Goal: Transaction & Acquisition: Purchase product/service

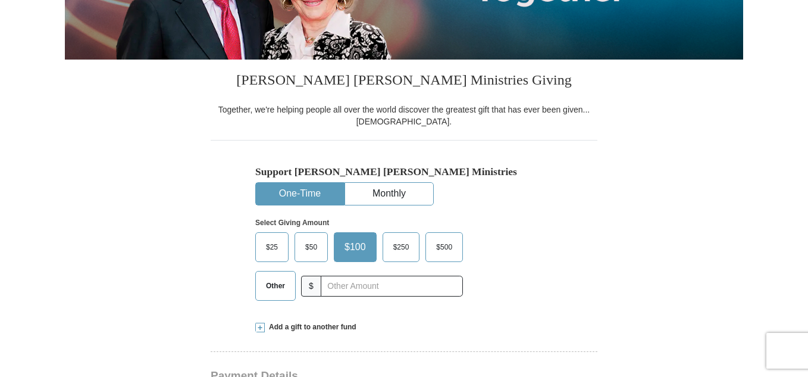
scroll to position [312, 0]
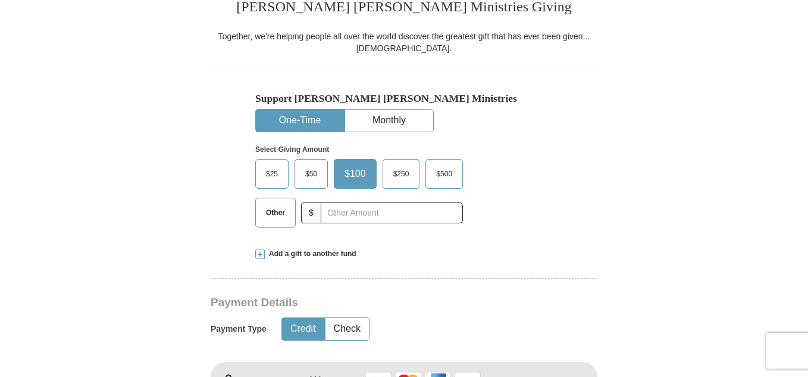
click at [274, 174] on span "$25" at bounding box center [272, 174] width 24 height 18
click at [0, 0] on input "$25" at bounding box center [0, 0] width 0 height 0
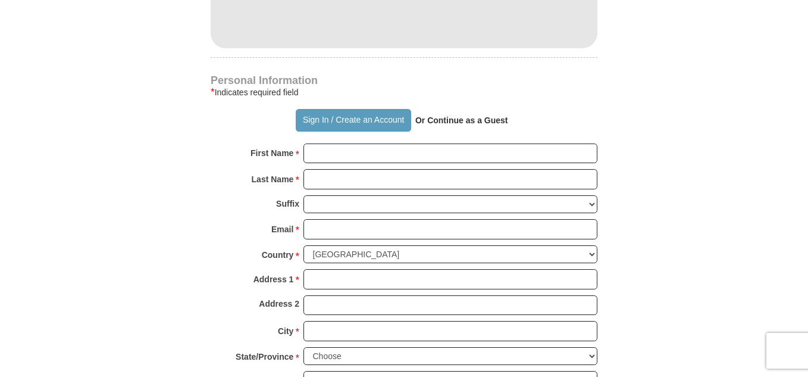
scroll to position [760, 0]
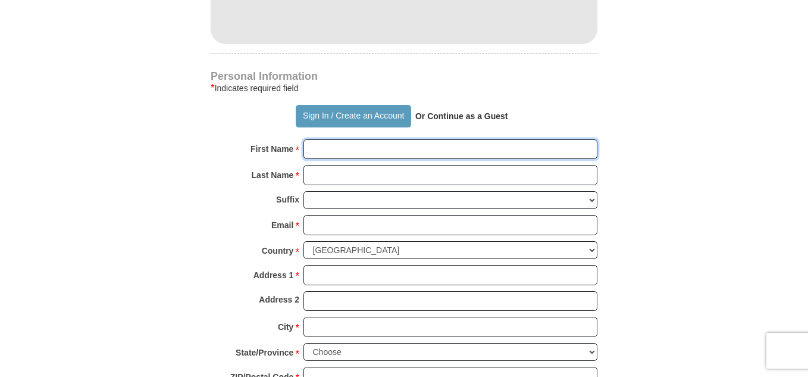
click at [360, 150] on input "First Name *" at bounding box center [451, 149] width 294 height 20
type input "[PERSON_NAME] and [PERSON_NAME]"
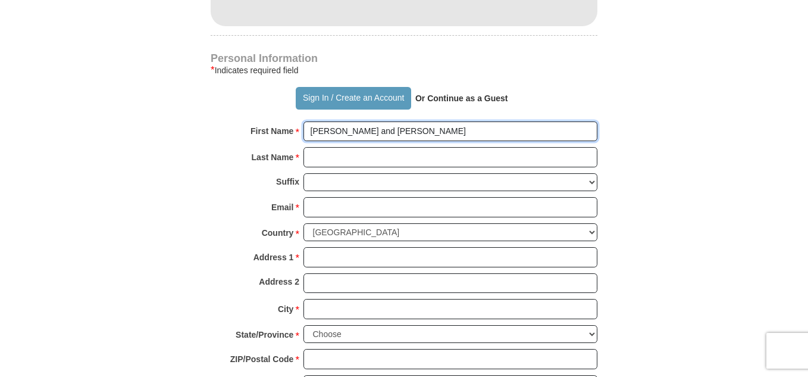
scroll to position [779, 0]
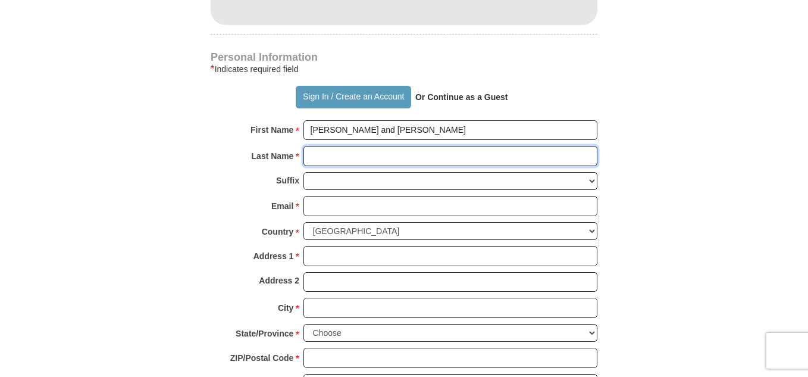
click at [344, 148] on input "Last Name *" at bounding box center [451, 156] width 294 height 20
type input "Quantz"
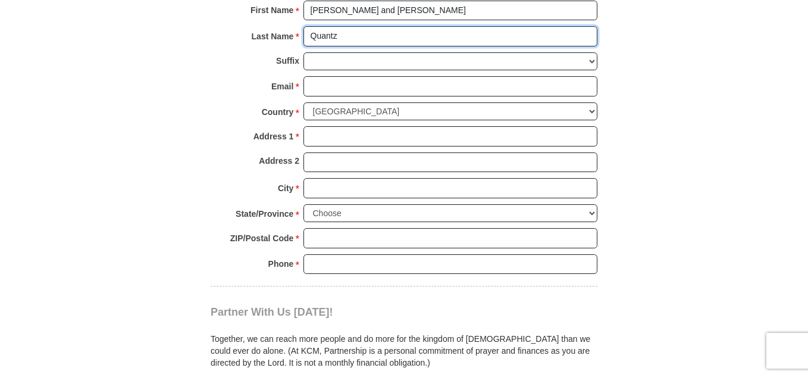
scroll to position [938, 0]
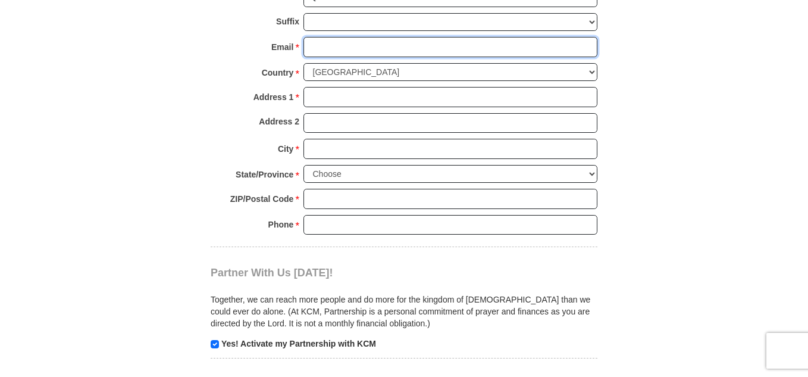
click at [332, 49] on input "Email *" at bounding box center [451, 47] width 294 height 20
type input "[EMAIL_ADDRESS][DOMAIN_NAME]"
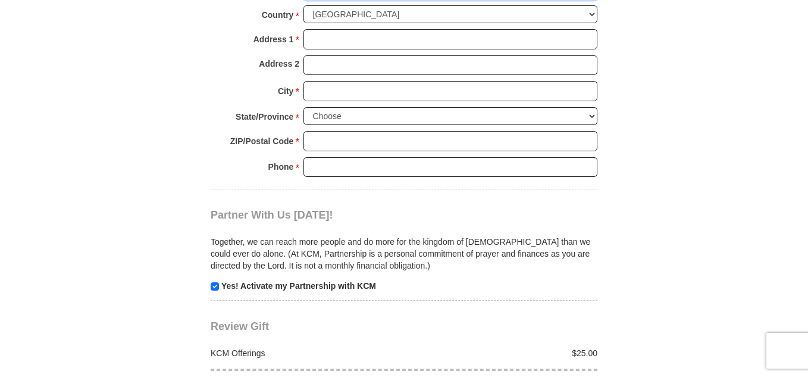
scroll to position [998, 0]
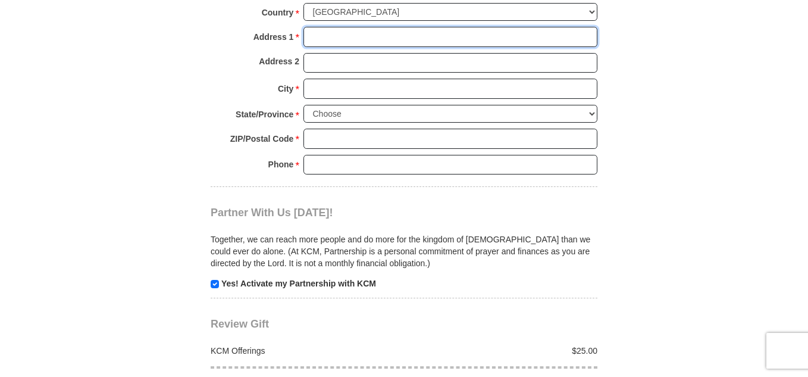
click at [329, 39] on input "Address 1 *" at bounding box center [451, 37] width 294 height 20
type input "[STREET_ADDRESS]"
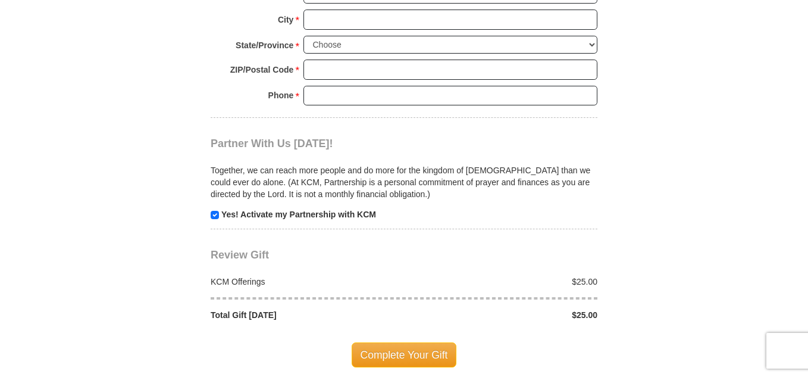
scroll to position [1061, 0]
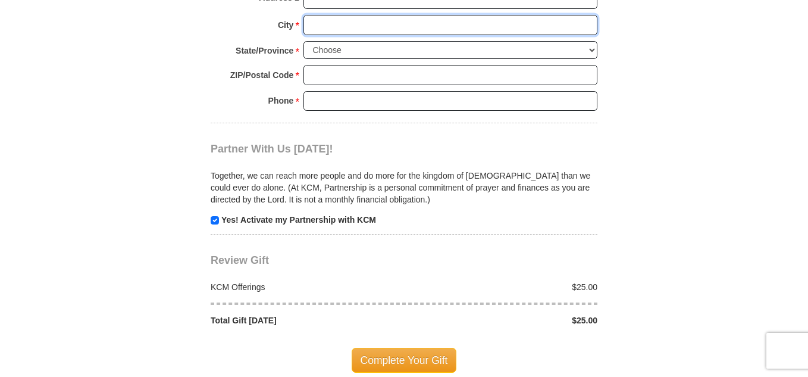
click at [342, 23] on input "City *" at bounding box center [451, 25] width 294 height 20
type input "Shawnee"
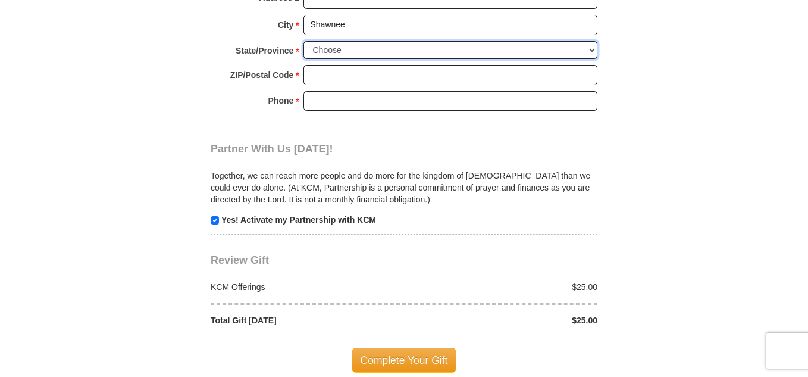
click at [592, 53] on select "Choose [US_STATE] [US_STATE] [US_STATE] [US_STATE] [US_STATE] Armed Forces Amer…" at bounding box center [451, 50] width 294 height 18
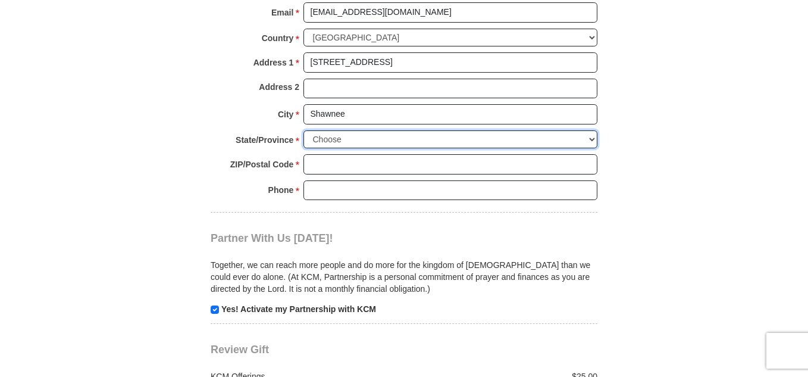
scroll to position [974, 0]
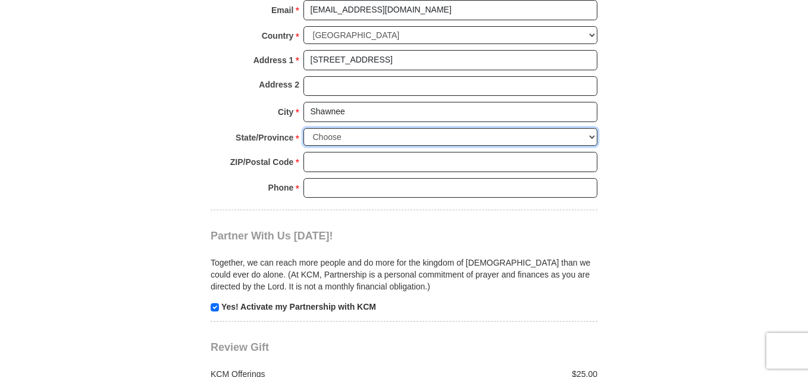
click at [596, 135] on select "Choose [US_STATE] [US_STATE] [US_STATE] [US_STATE] [US_STATE] Armed Forces Amer…" at bounding box center [451, 137] width 294 height 18
select select "OK"
click at [304, 128] on select "Choose [US_STATE] [US_STATE] [US_STATE] [US_STATE] [US_STATE] Armed Forces Amer…" at bounding box center [451, 137] width 294 height 18
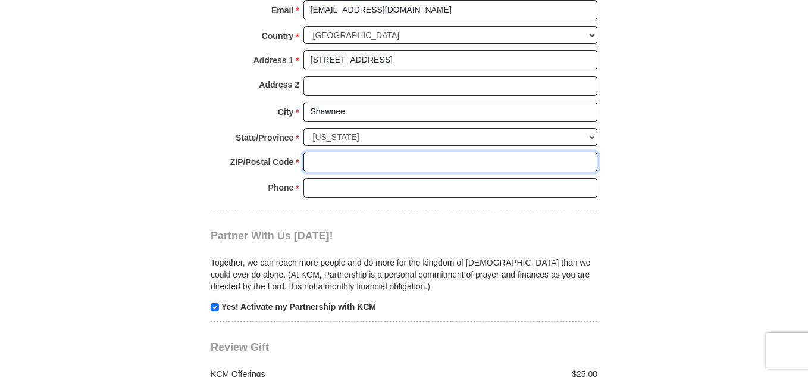
click at [329, 166] on input "ZIP/Postal Code *" at bounding box center [451, 162] width 294 height 20
type input "74801"
click at [382, 186] on input "Phone * *" at bounding box center [451, 188] width 294 height 20
type input "[PHONE_NUMBER]"
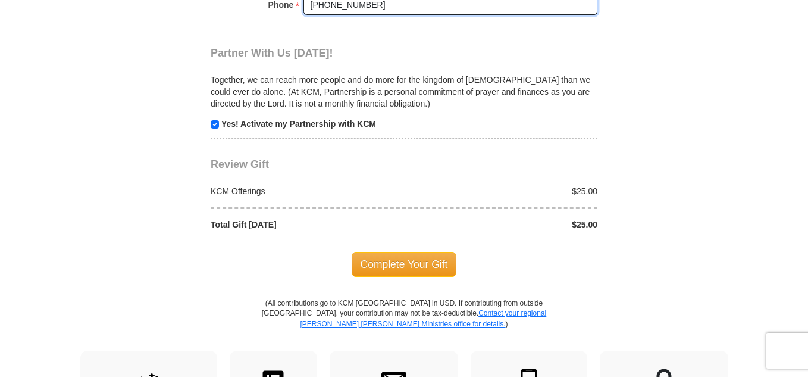
scroll to position [1139, 0]
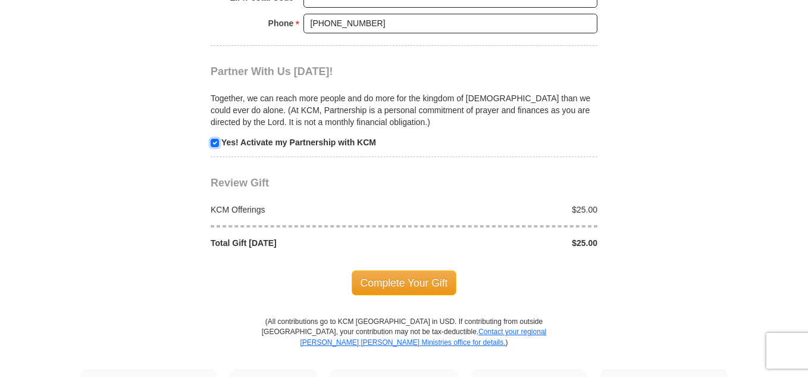
click at [216, 143] on input "checkbox" at bounding box center [215, 143] width 8 height 8
checkbox input "false"
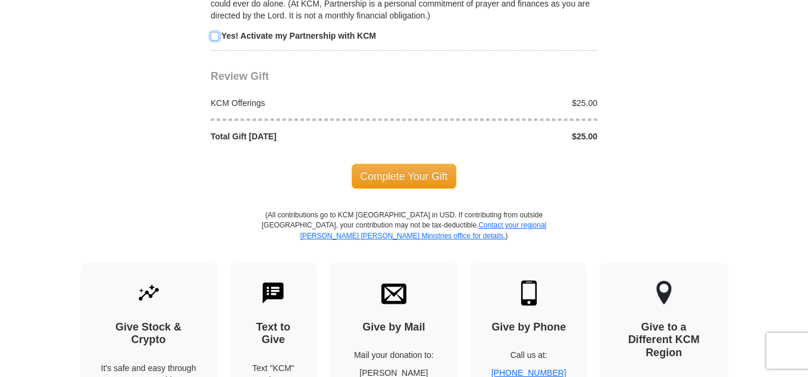
scroll to position [1292, 0]
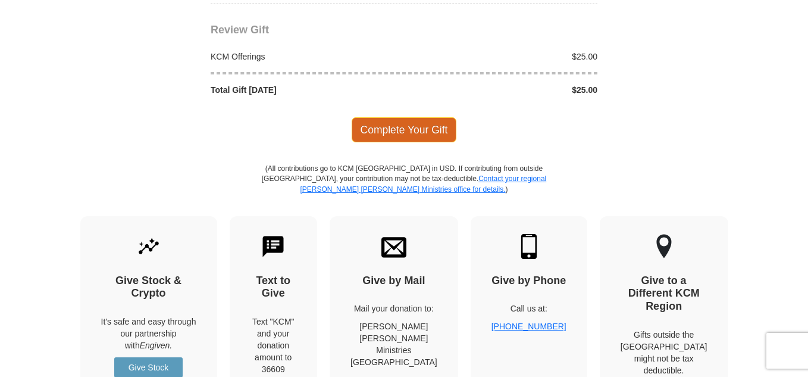
click at [383, 127] on span "Complete Your Gift" at bounding box center [404, 129] width 105 height 25
